Goal: Transaction & Acquisition: Download file/media

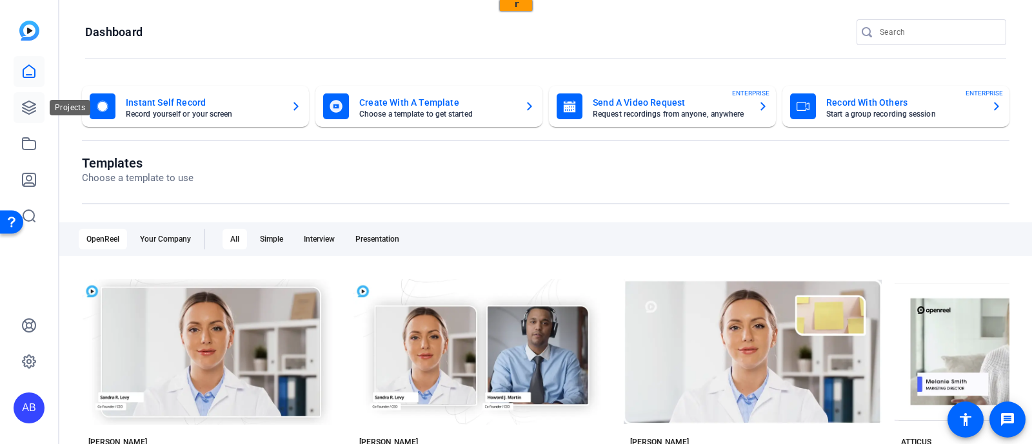
click at [26, 106] on icon at bounding box center [29, 107] width 13 height 13
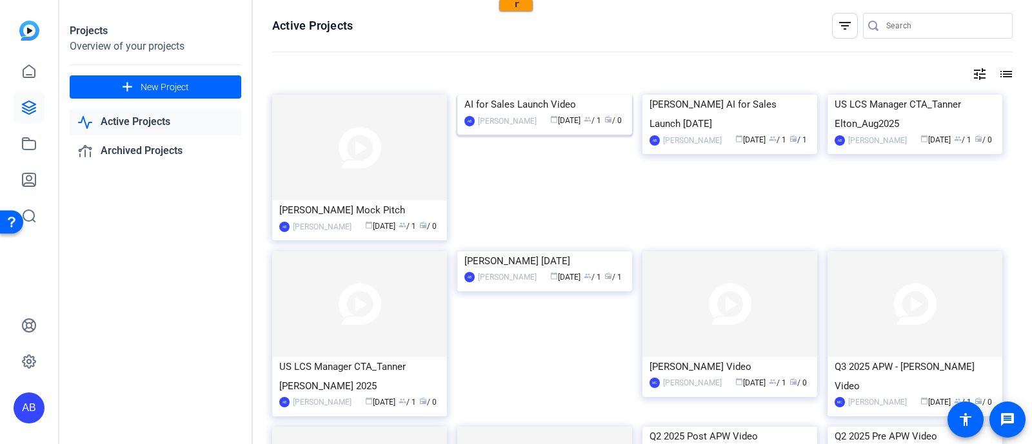
click at [544, 95] on img at bounding box center [544, 95] width 175 height 0
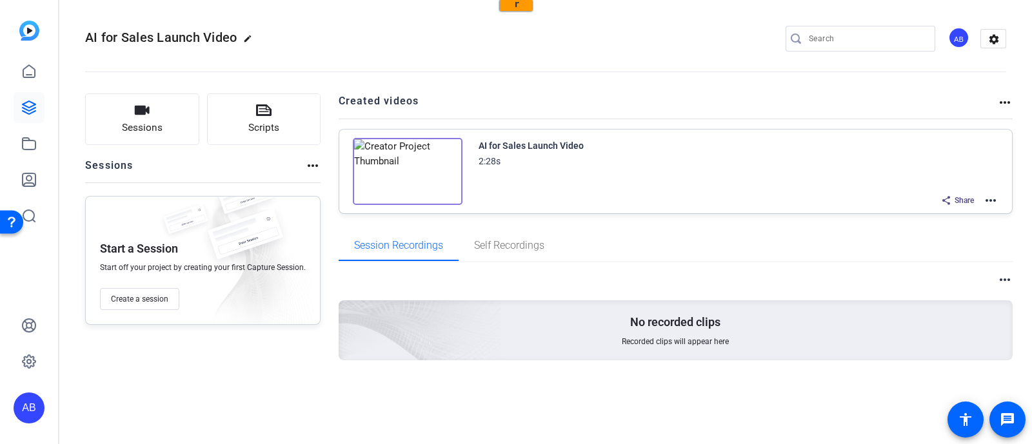
click at [403, 172] on img at bounding box center [408, 171] width 110 height 67
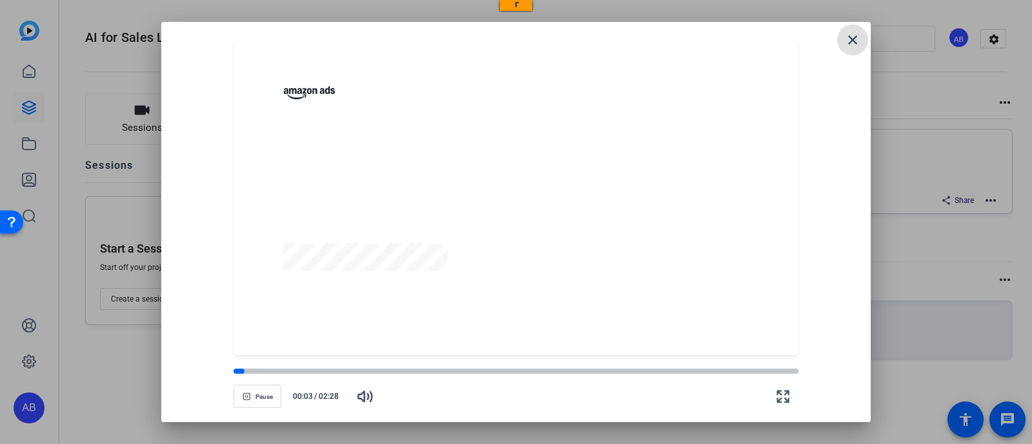
click at [838, 39] on span at bounding box center [852, 40] width 31 height 31
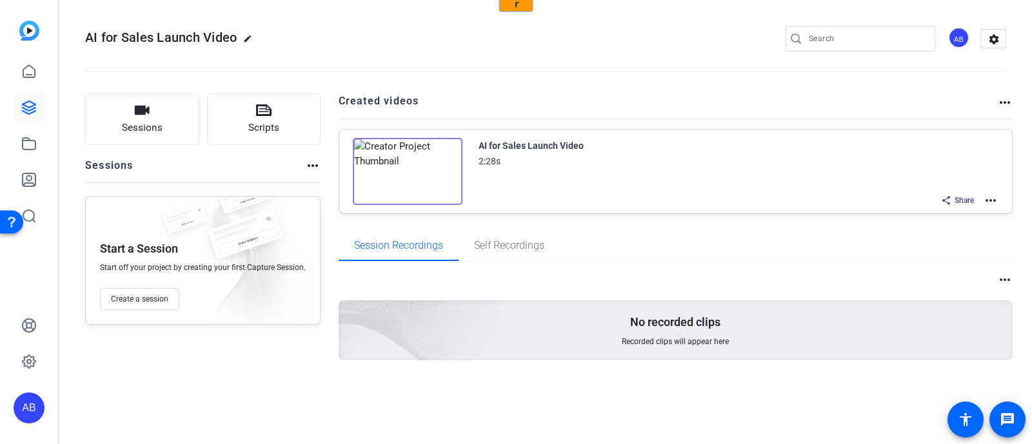
click at [989, 198] on mat-icon "more_horiz" at bounding box center [990, 200] width 15 height 15
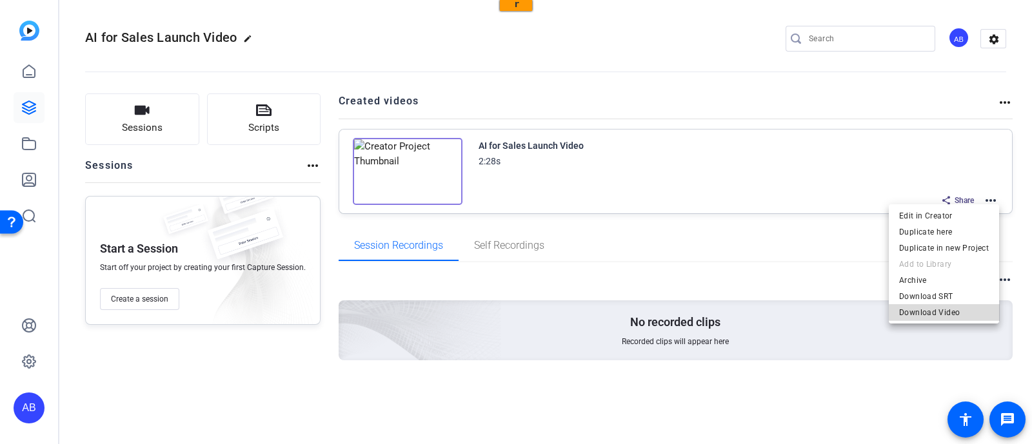
click at [958, 308] on span "Download Video" at bounding box center [944, 311] width 90 height 15
